Goal: Complete application form: Complete application form

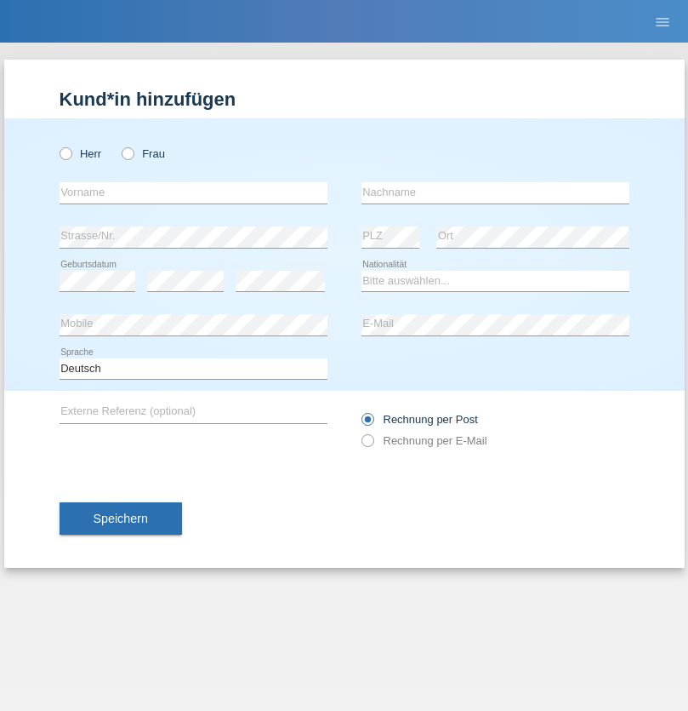
radio input "true"
click at [193, 192] on input "text" at bounding box center [194, 192] width 268 height 21
type input "Oezgür"
click at [495, 192] on input "text" at bounding box center [496, 192] width 268 height 21
type input "Halis"
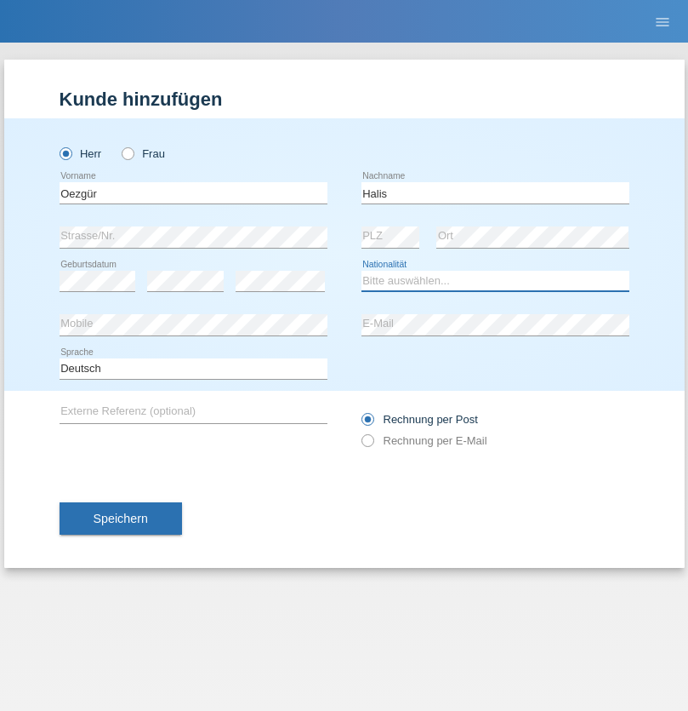
select select "CH"
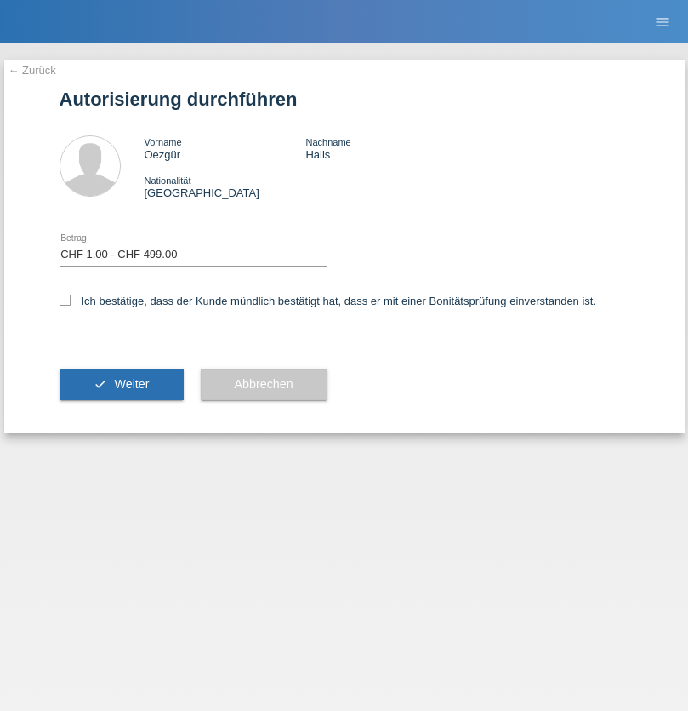
select select "1"
checkbox input "true"
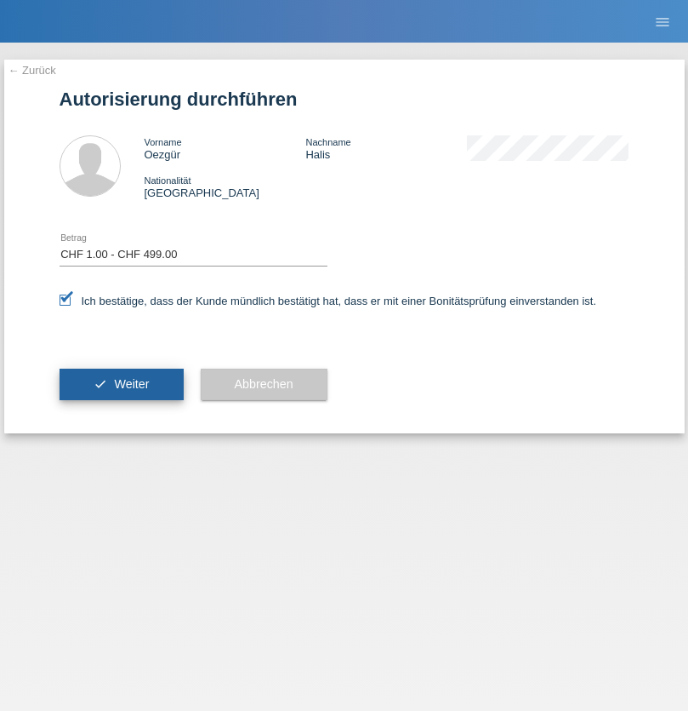
click at [121, 384] on span "Weiter" at bounding box center [131, 384] width 35 height 14
